Goal: Task Accomplishment & Management: Use online tool/utility

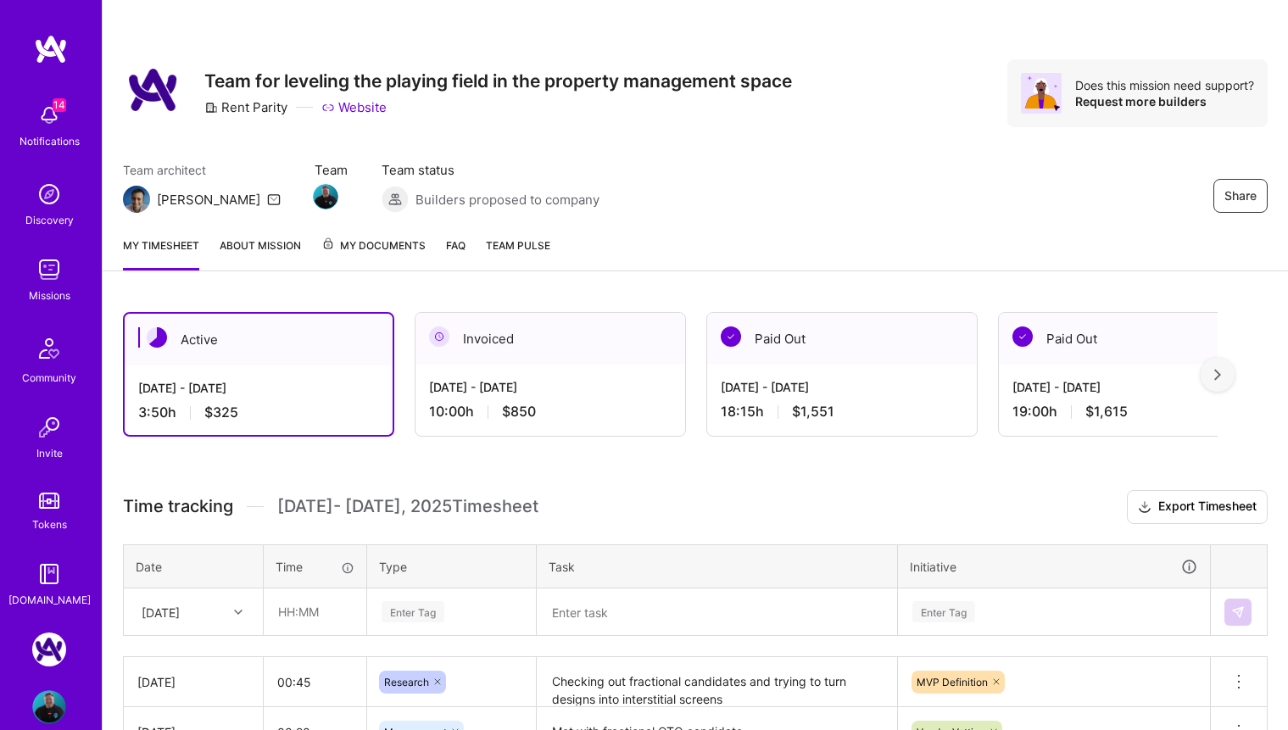
scroll to position [346, 0]
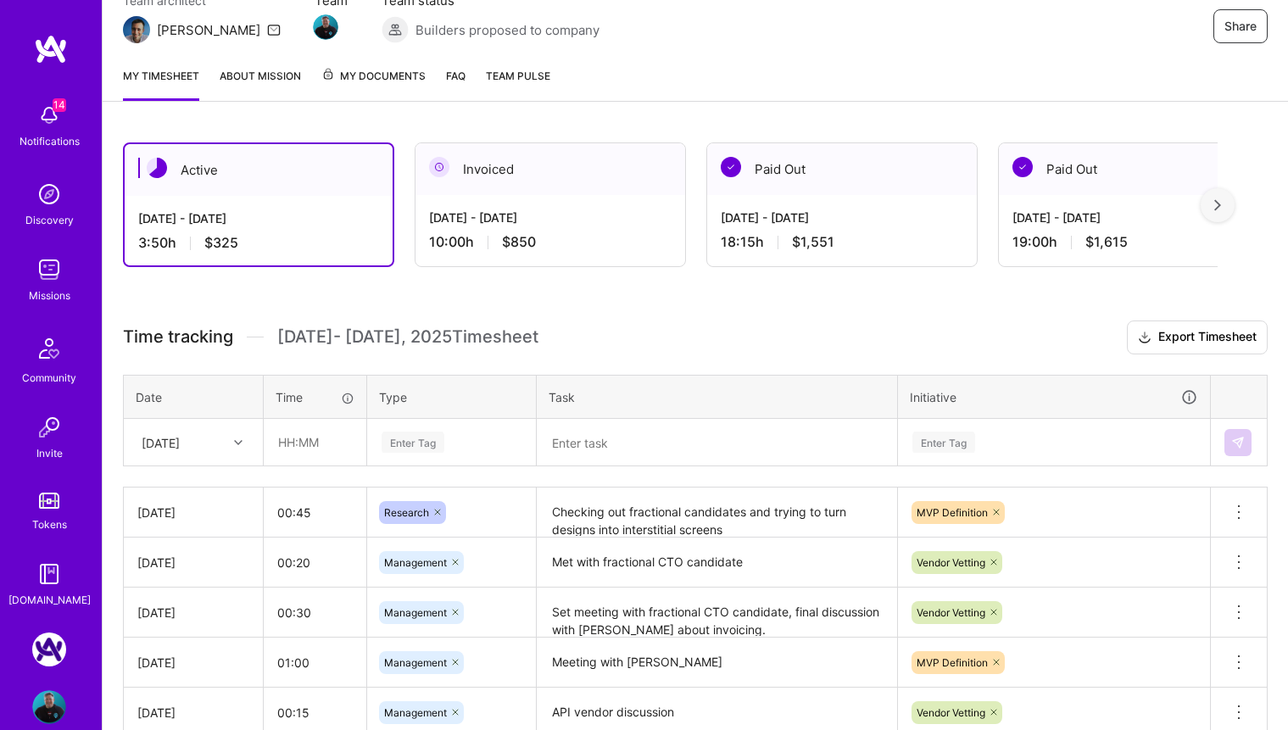
scroll to position [339, 0]
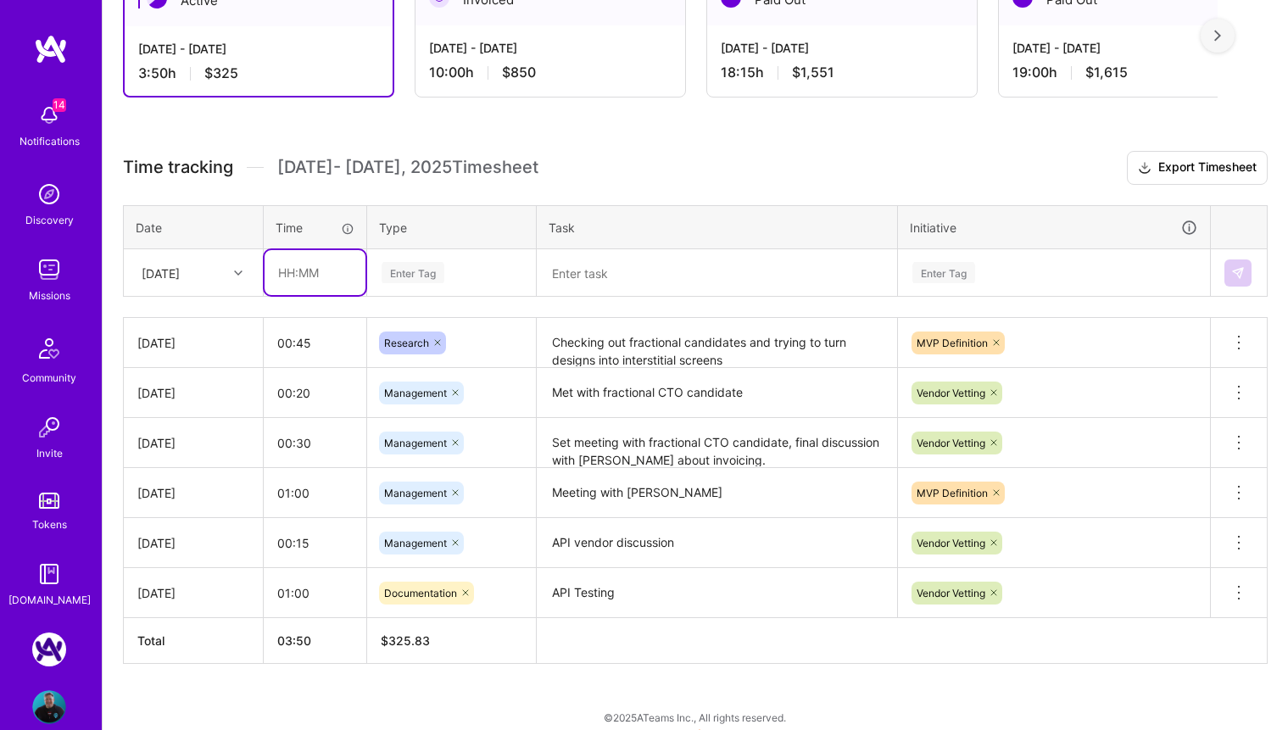
click at [322, 277] on input "text" at bounding box center [315, 272] width 101 height 45
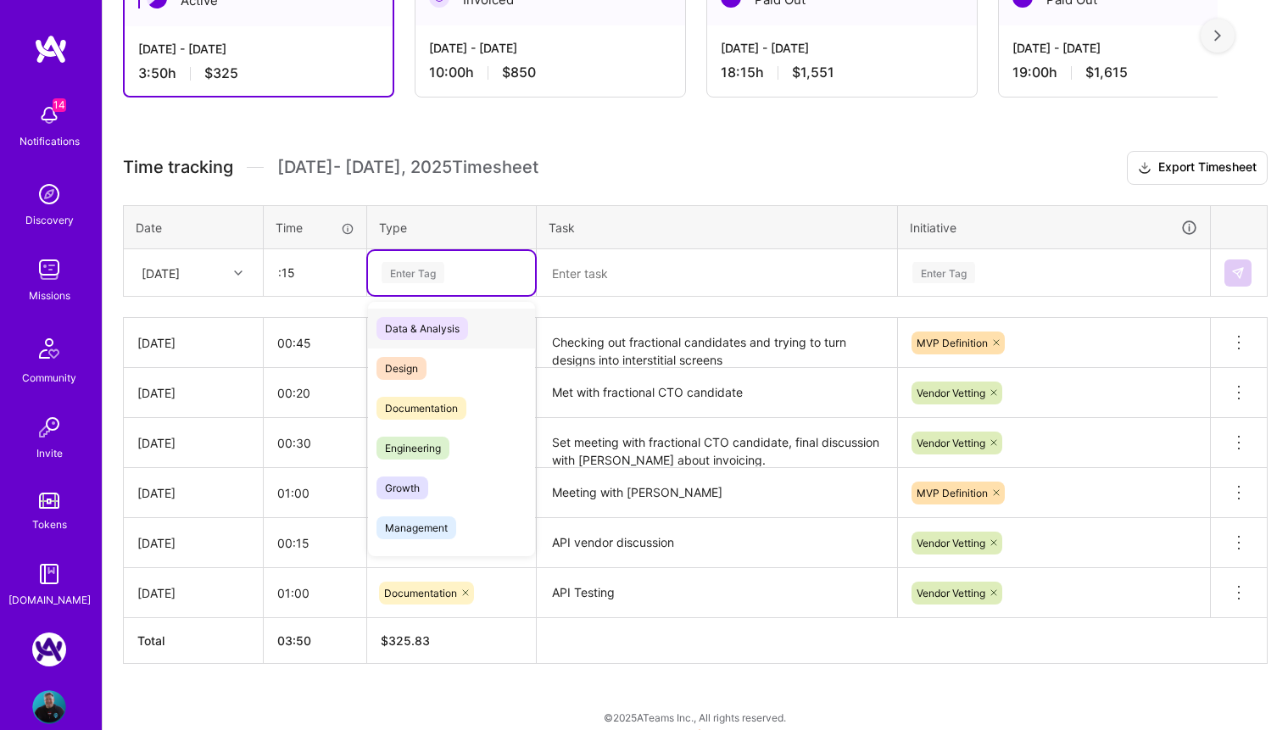
type input "00:15"
click at [452, 276] on div "Enter Tag" at bounding box center [451, 272] width 143 height 21
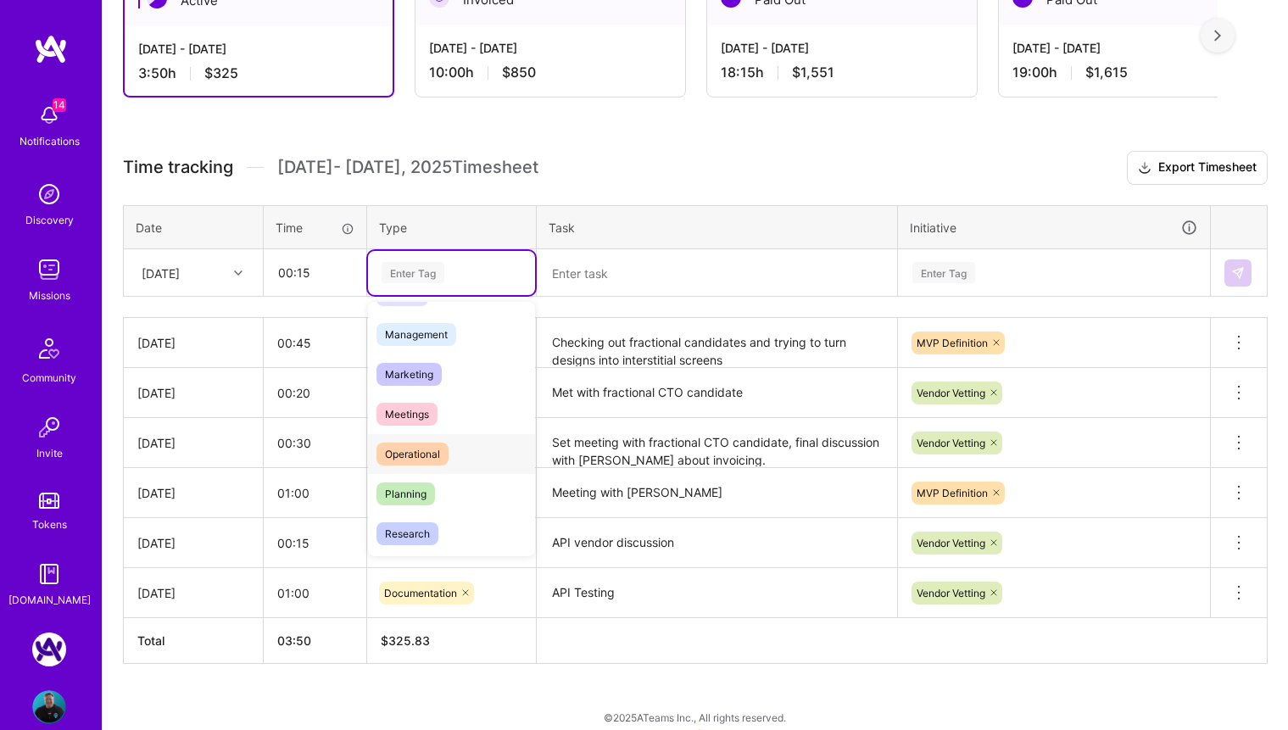
scroll to position [170, 0]
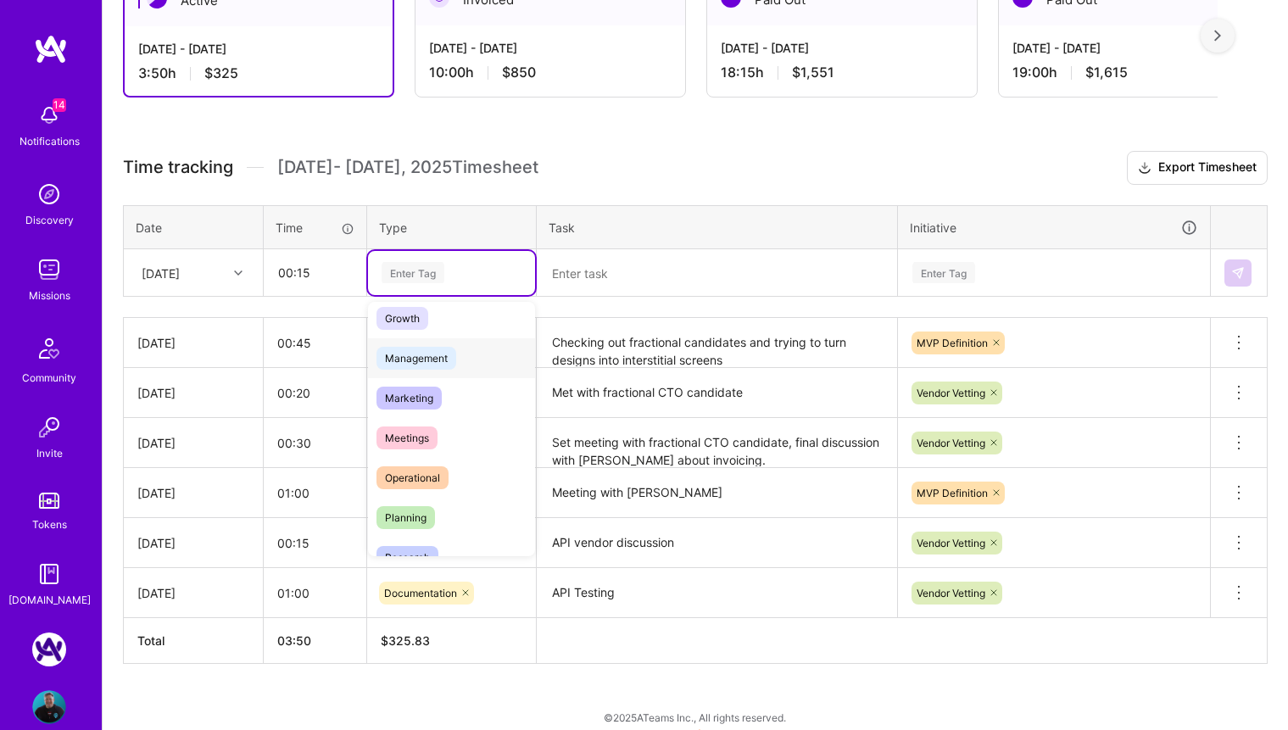
click at [456, 358] on span "Management" at bounding box center [416, 358] width 80 height 23
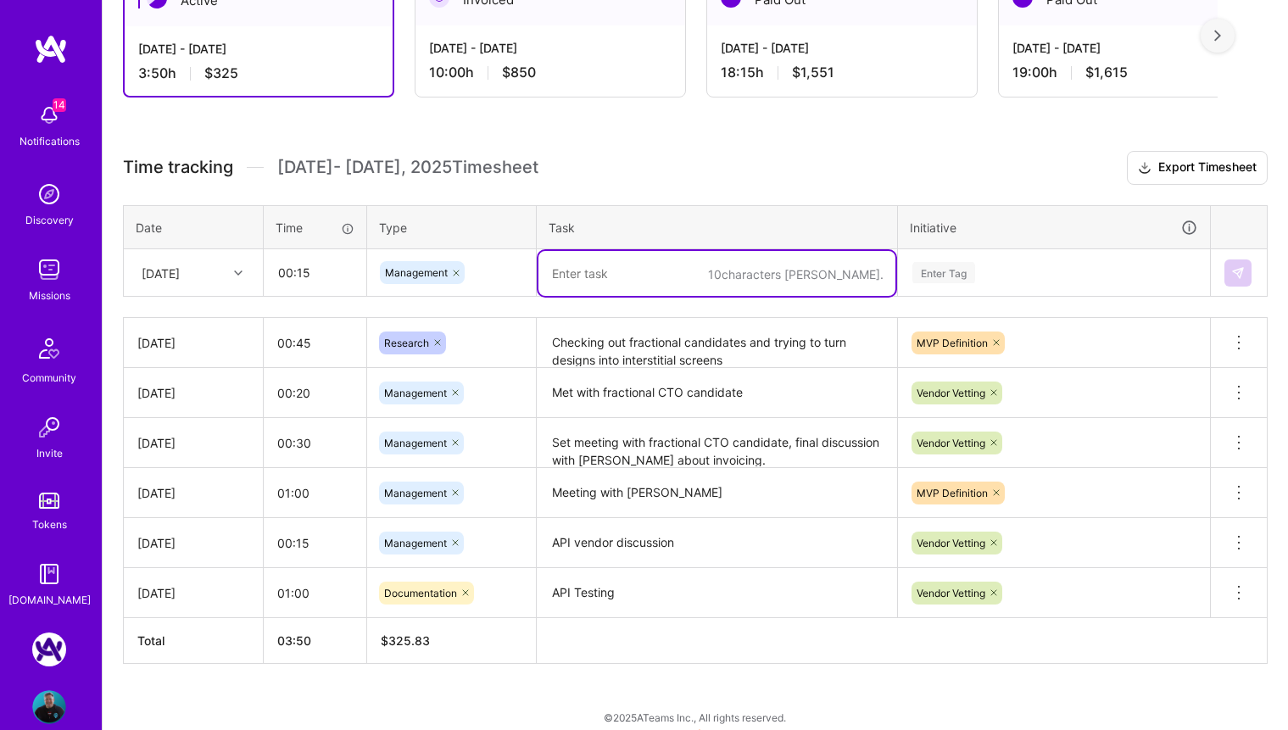
click at [581, 277] on textarea at bounding box center [716, 273] width 357 height 45
type textarea ":"
type textarea "Fractional CTO discussing and analysis"
click at [942, 277] on div "Enter Tag" at bounding box center [943, 272] width 63 height 26
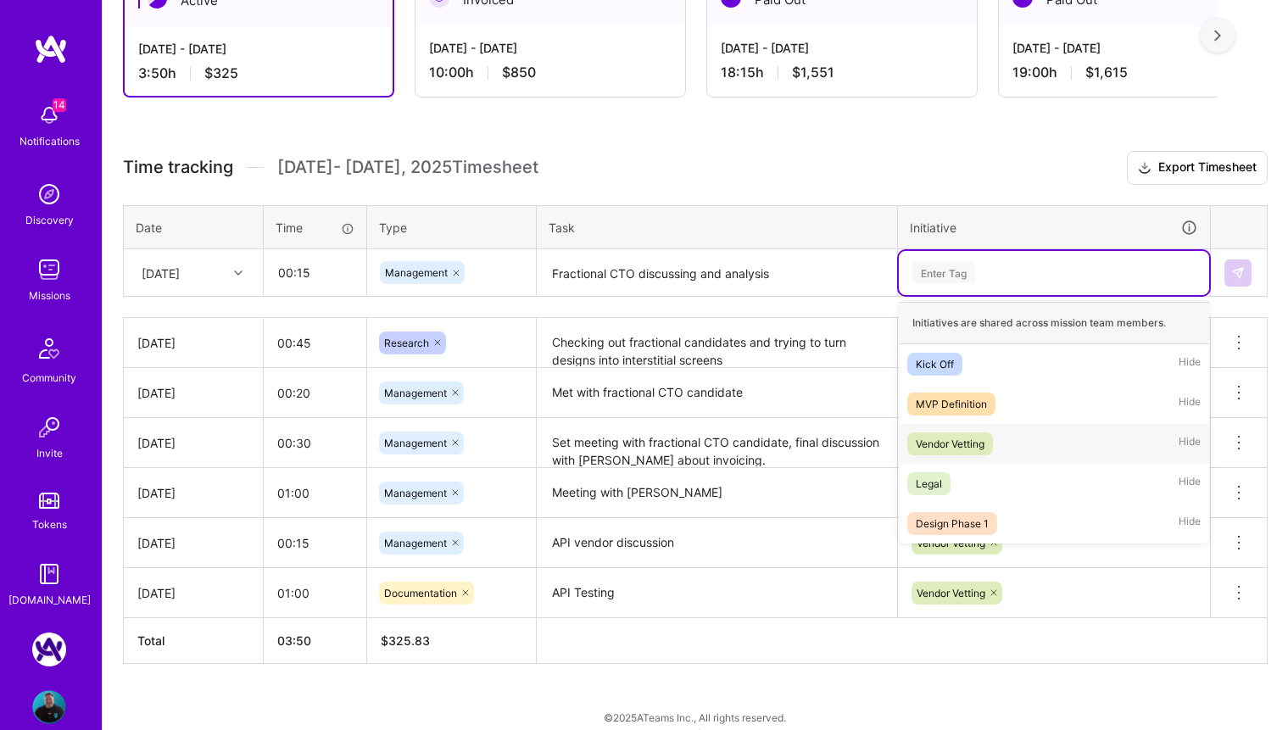
click at [938, 438] on div "Vendor Vetting" at bounding box center [950, 444] width 69 height 18
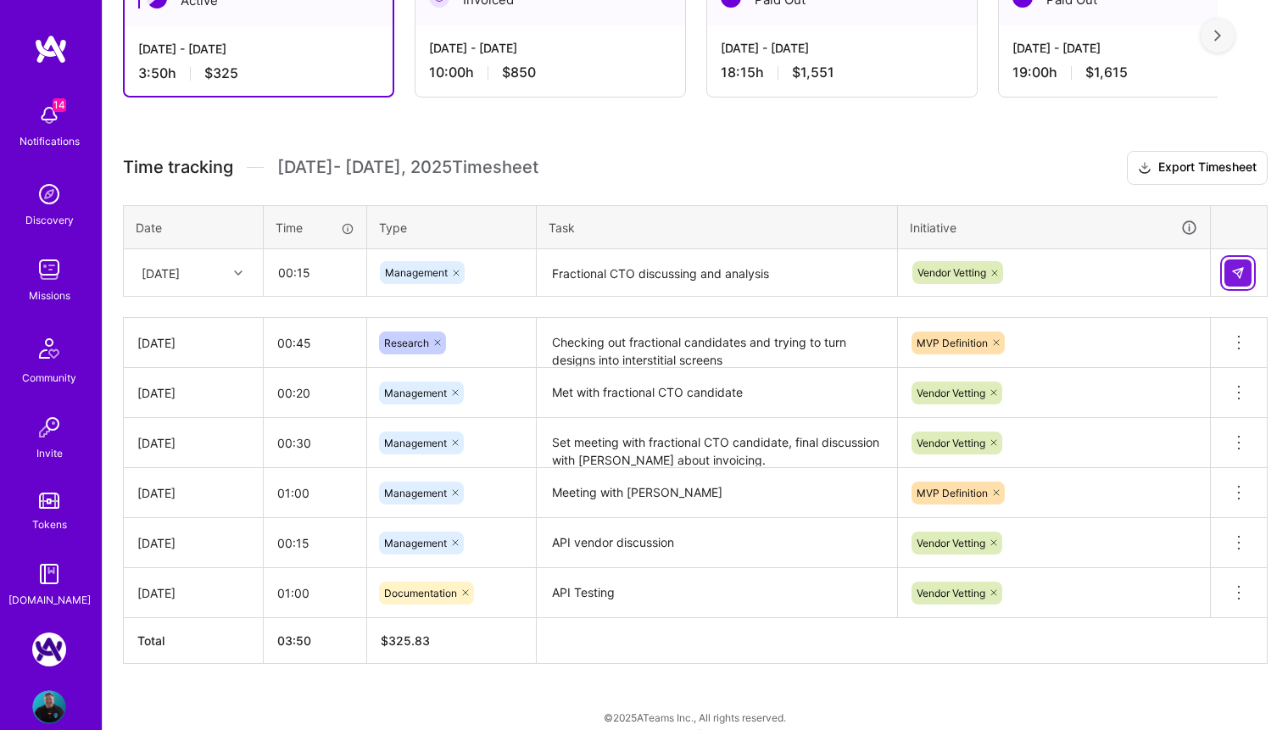
click at [1239, 276] on img at bounding box center [1238, 273] width 14 height 14
